Goal: Check status: Check status

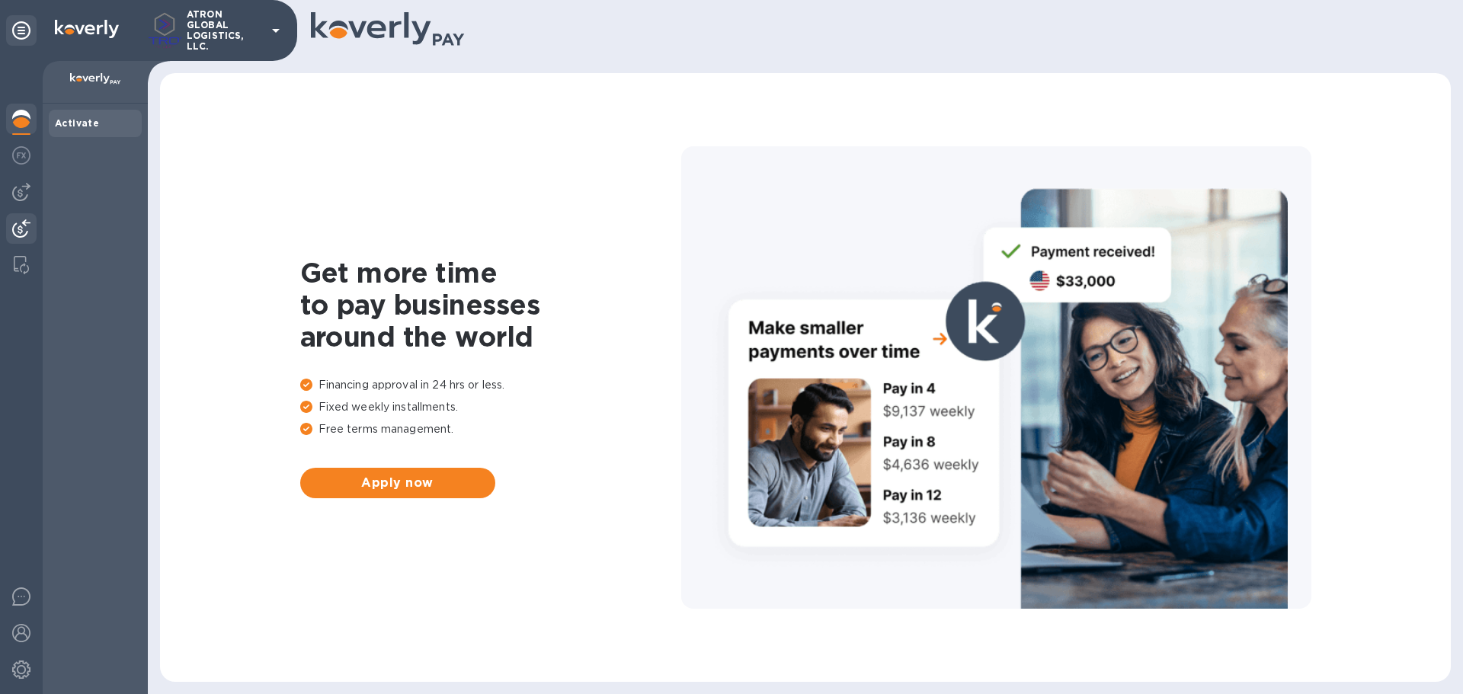
click at [14, 234] on img at bounding box center [21, 228] width 18 height 18
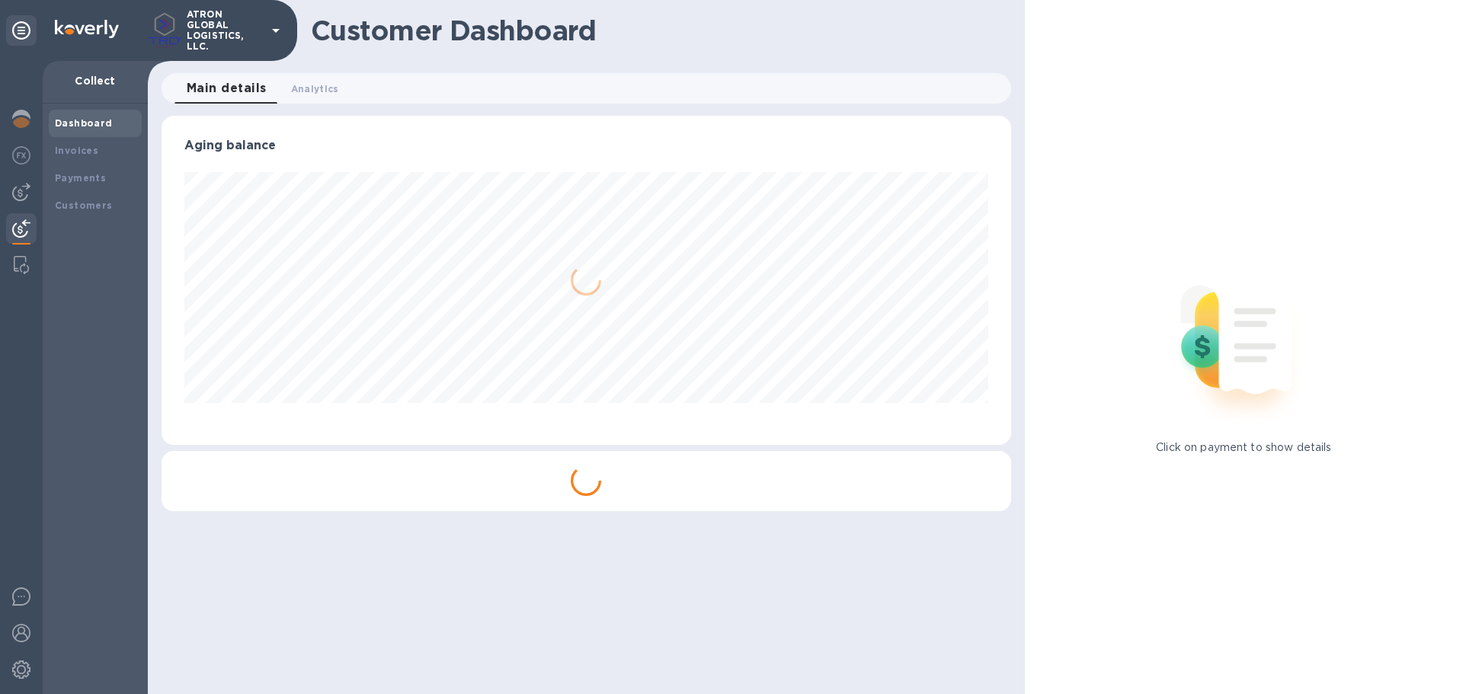
scroll to position [329, 849]
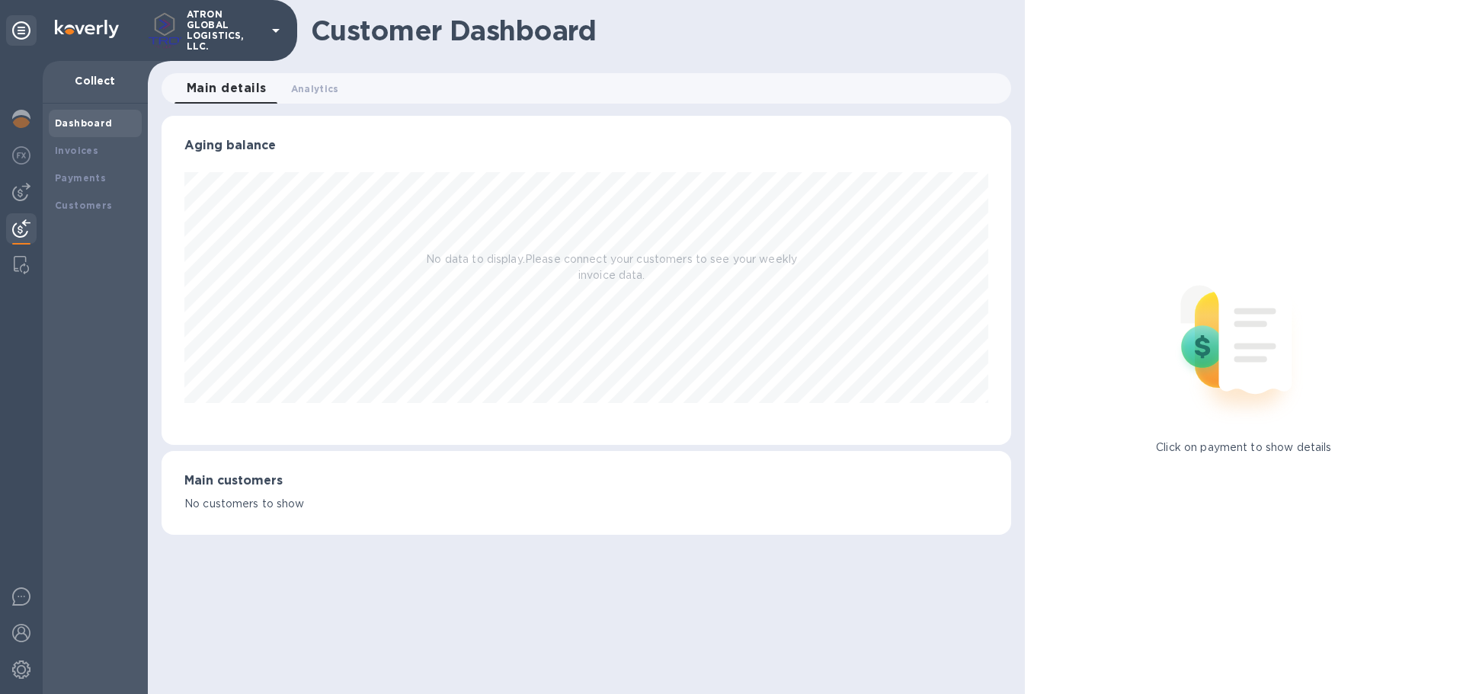
drag, startPoint x: 72, startPoint y: 174, endPoint x: 8, endPoint y: 240, distance: 91.6
click at [69, 176] on b "Payments" at bounding box center [80, 177] width 51 height 11
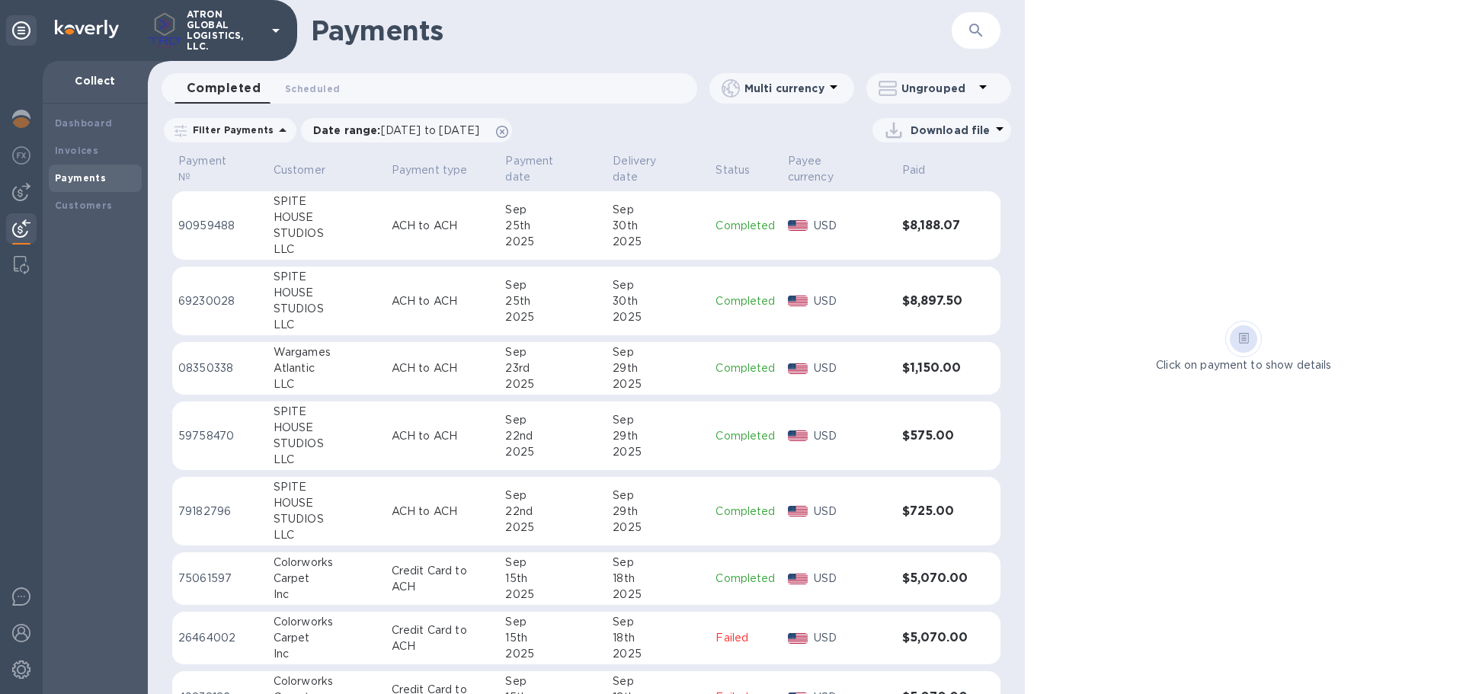
click at [619, 202] on div "Sep" at bounding box center [658, 210] width 91 height 16
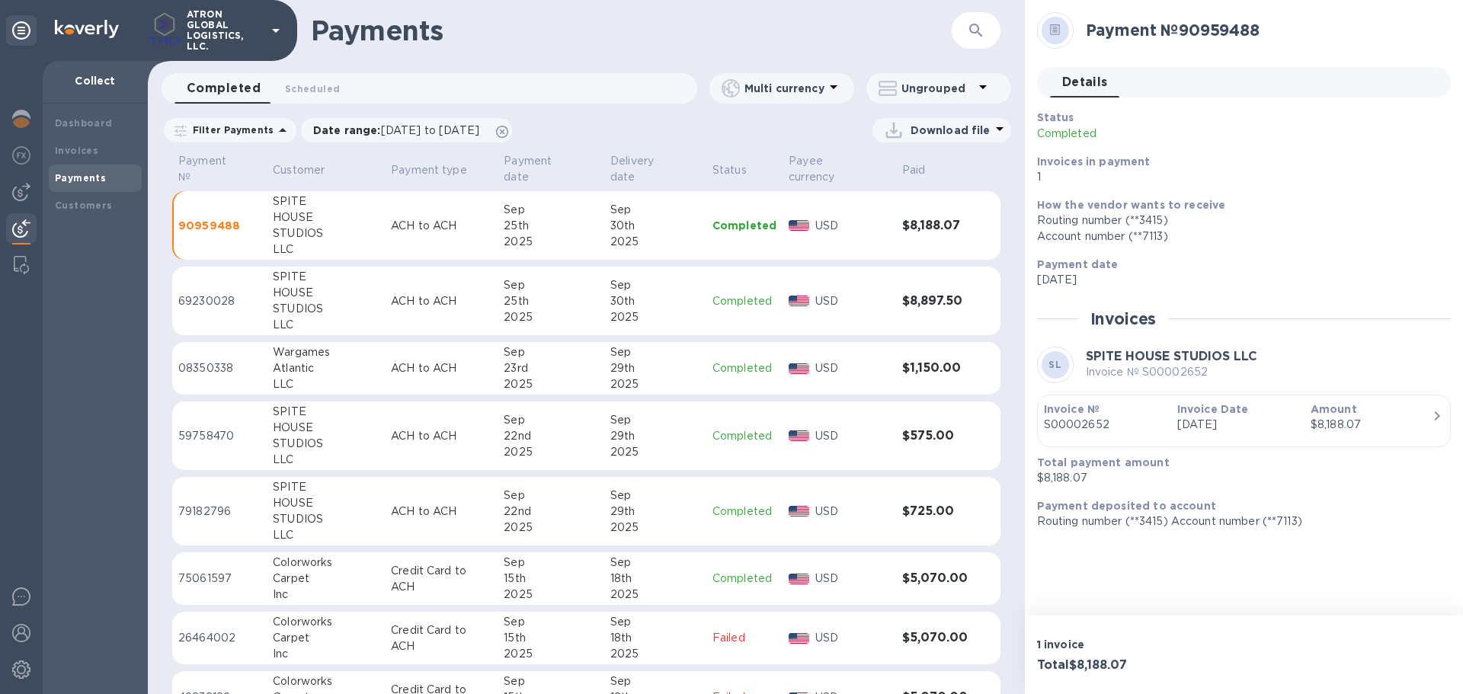
click at [861, 293] on p "USD" at bounding box center [852, 301] width 75 height 16
